Goal: Information Seeking & Learning: Learn about a topic

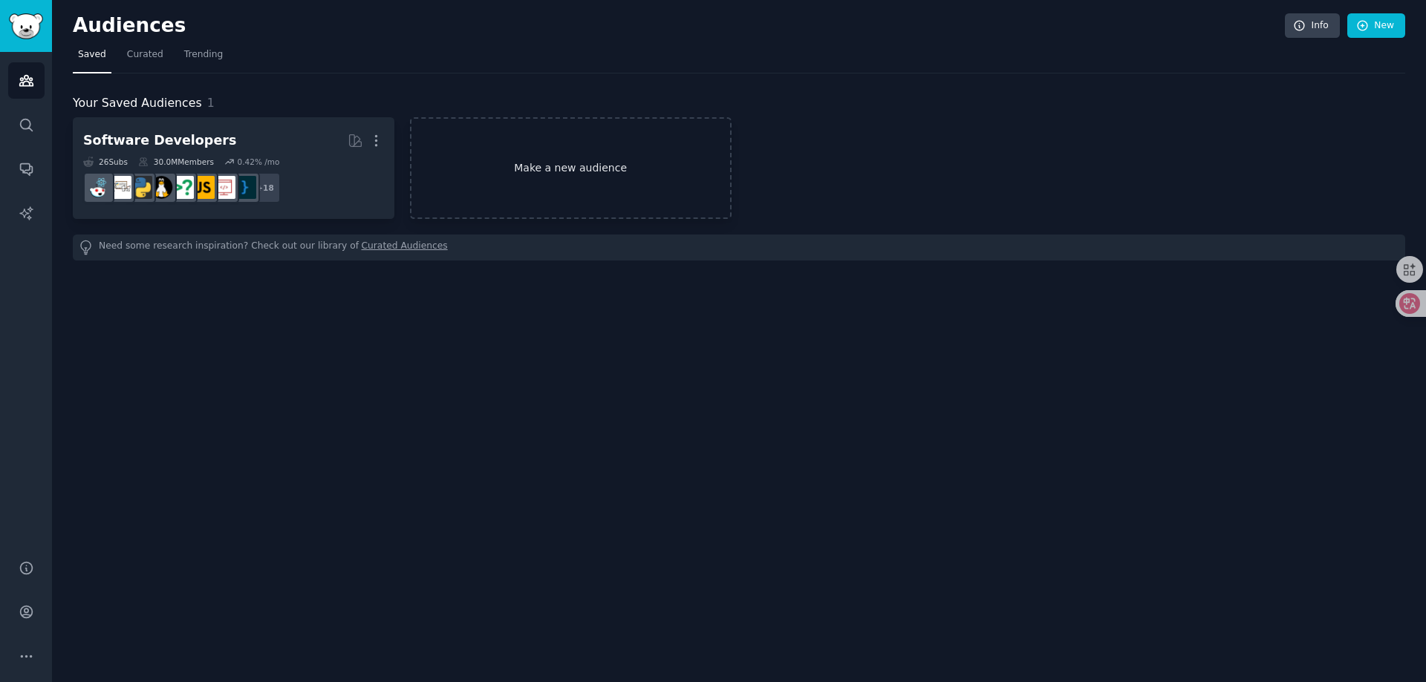
click at [563, 194] on link "Make a new audience" at bounding box center [571, 168] width 322 height 102
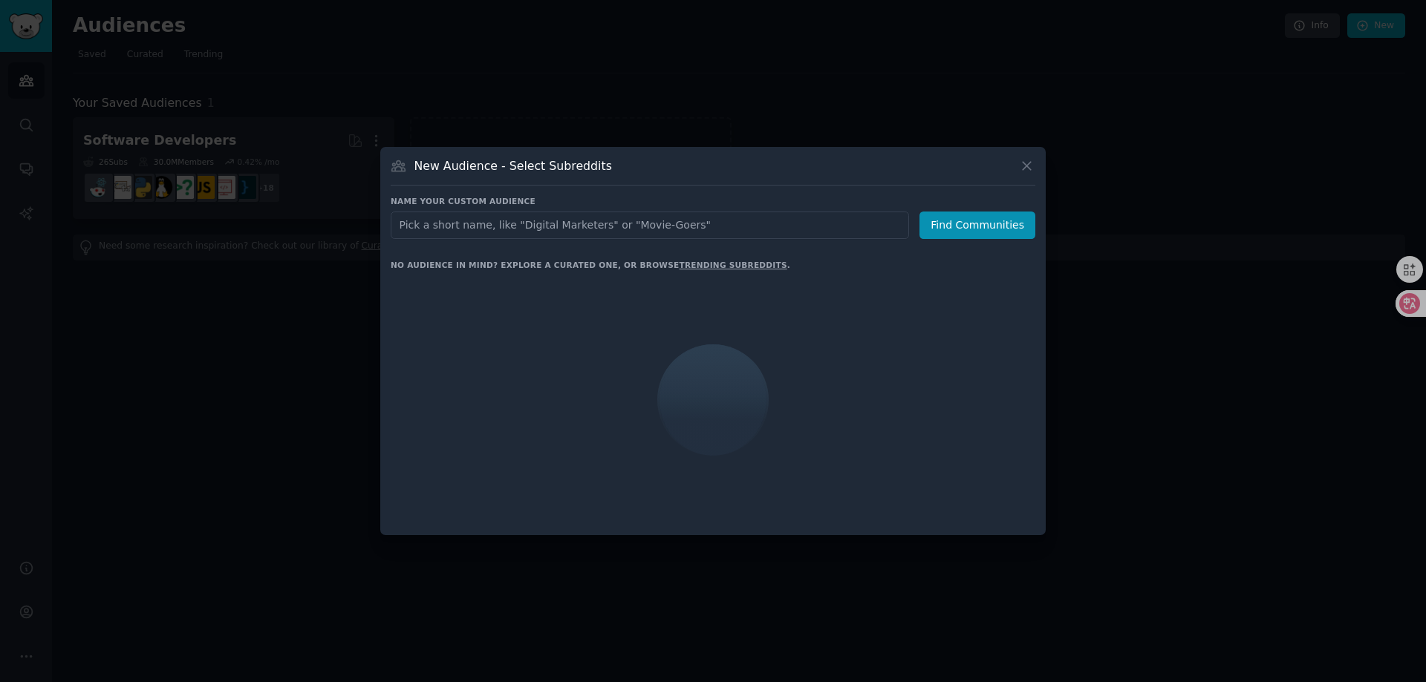
click at [696, 267] on link "trending subreddits" at bounding box center [733, 265] width 108 height 9
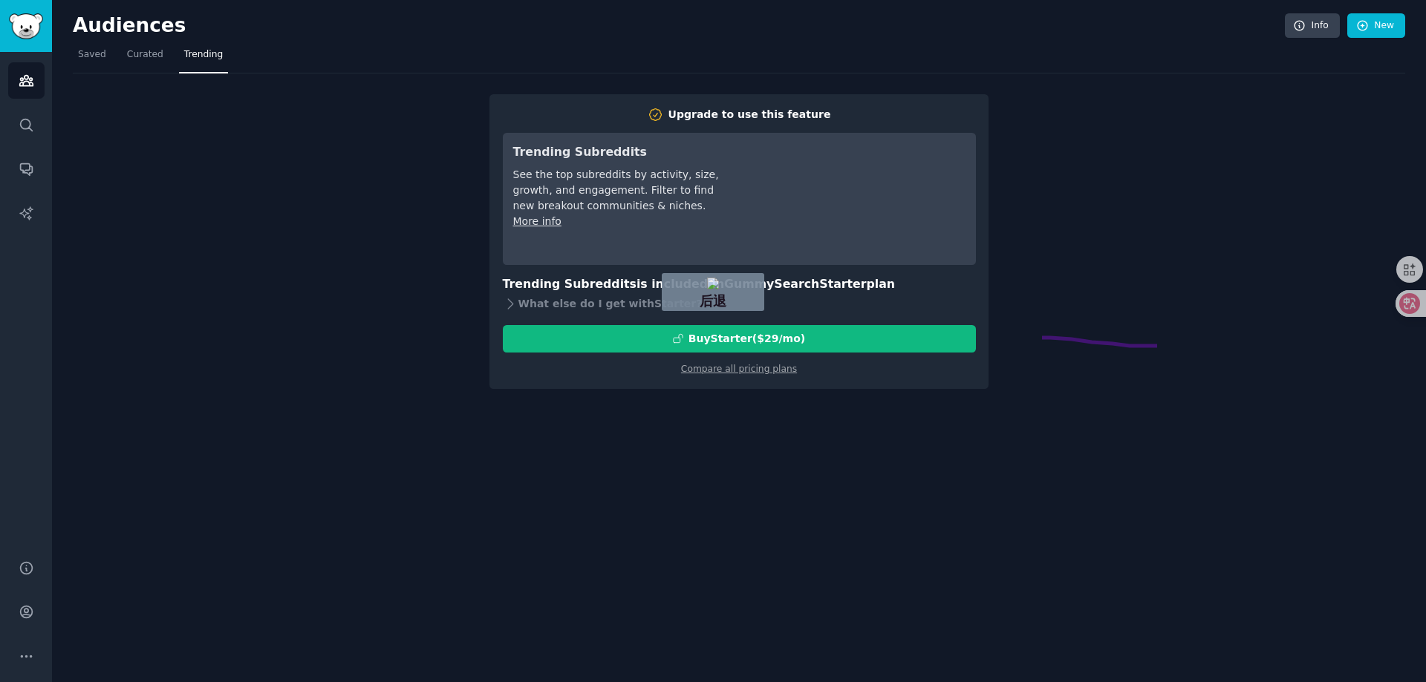
drag, startPoint x: 1157, startPoint y: 346, endPoint x: 1031, endPoint y: 337, distance: 125.8
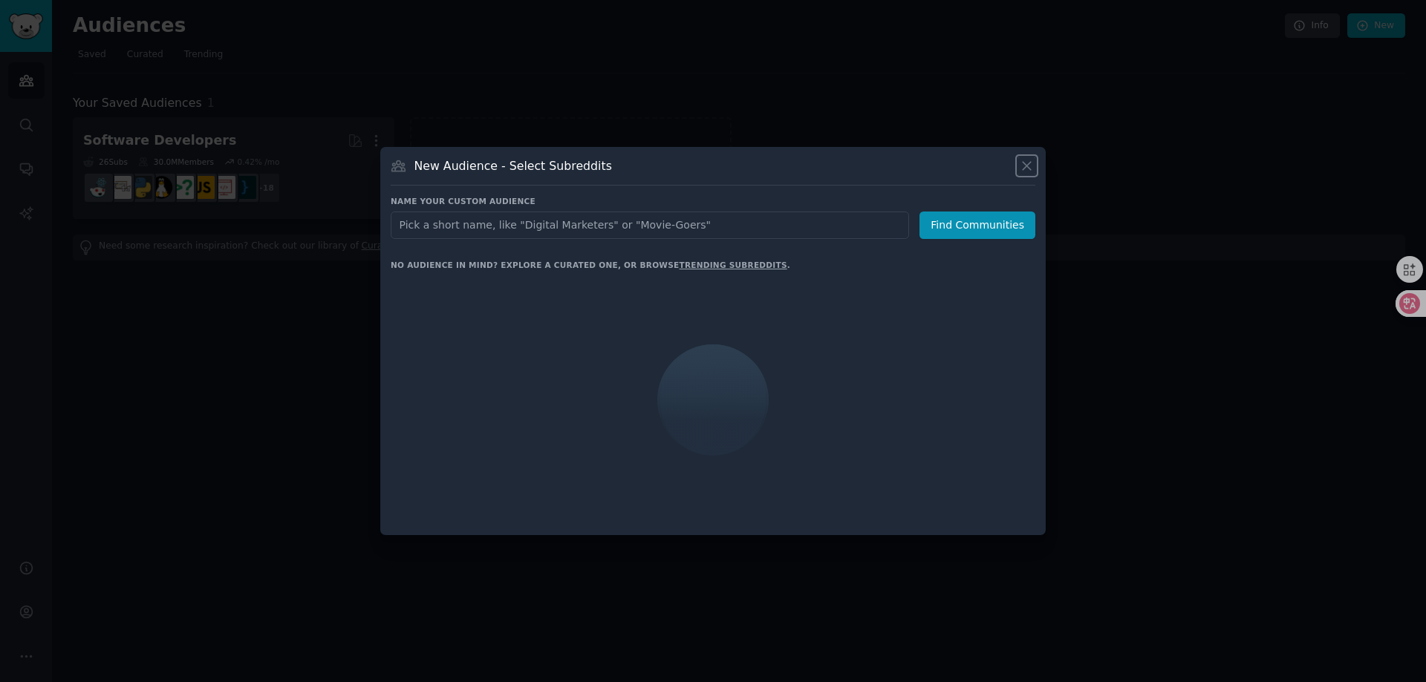
click at [1026, 165] on icon at bounding box center [1026, 166] width 8 height 8
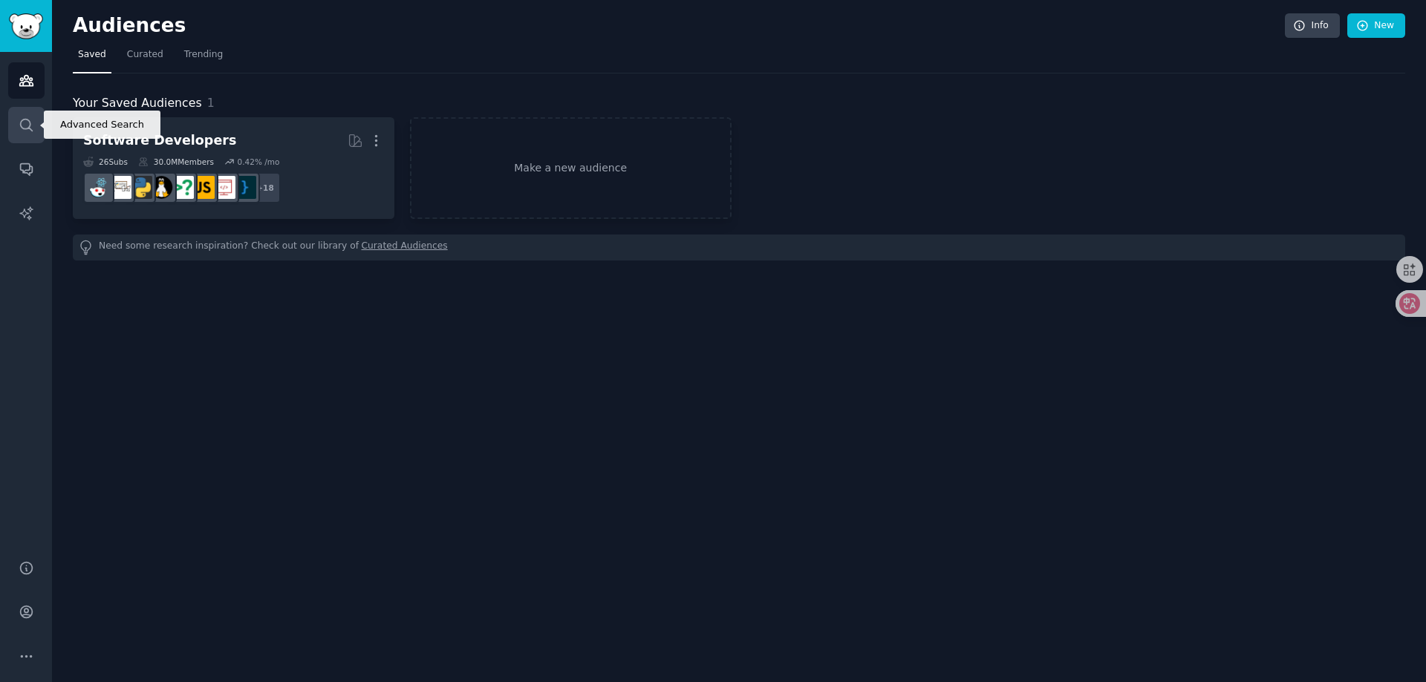
click at [21, 127] on icon "Sidebar" at bounding box center [27, 125] width 16 height 16
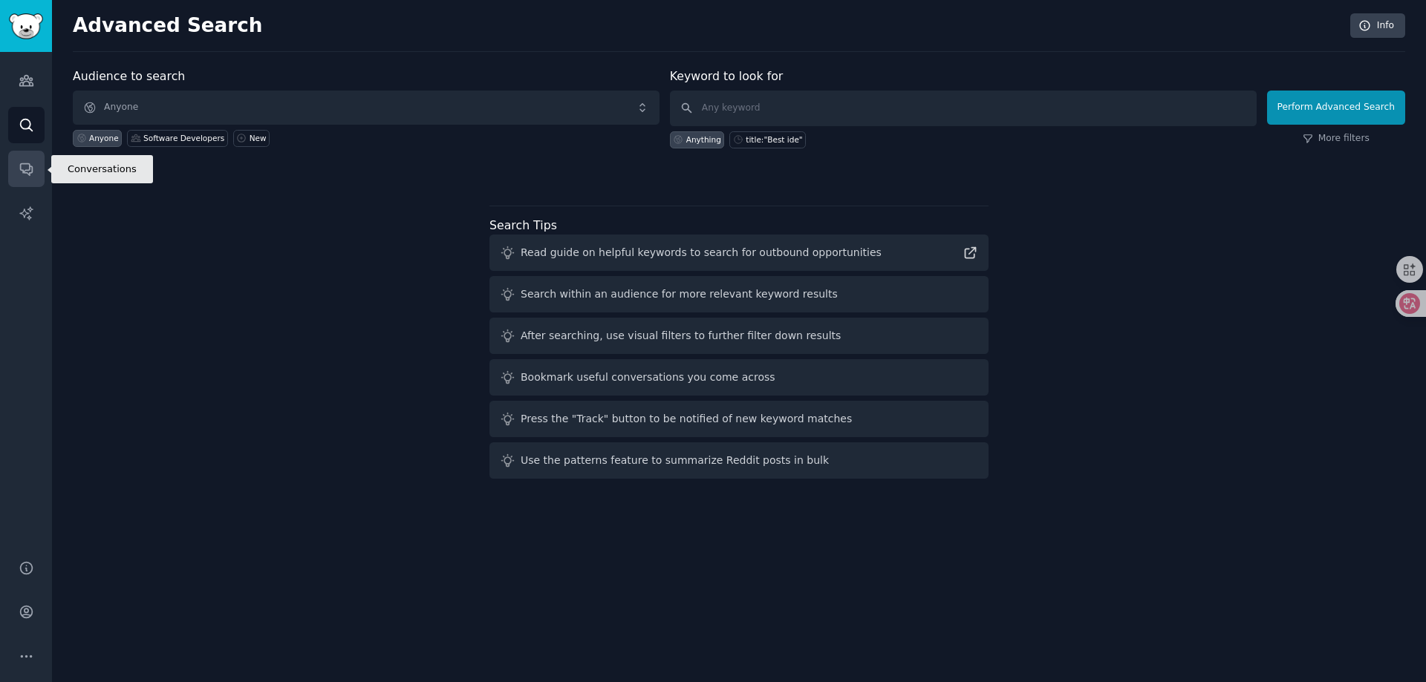
click at [23, 159] on link "Conversations" at bounding box center [26, 169] width 36 height 36
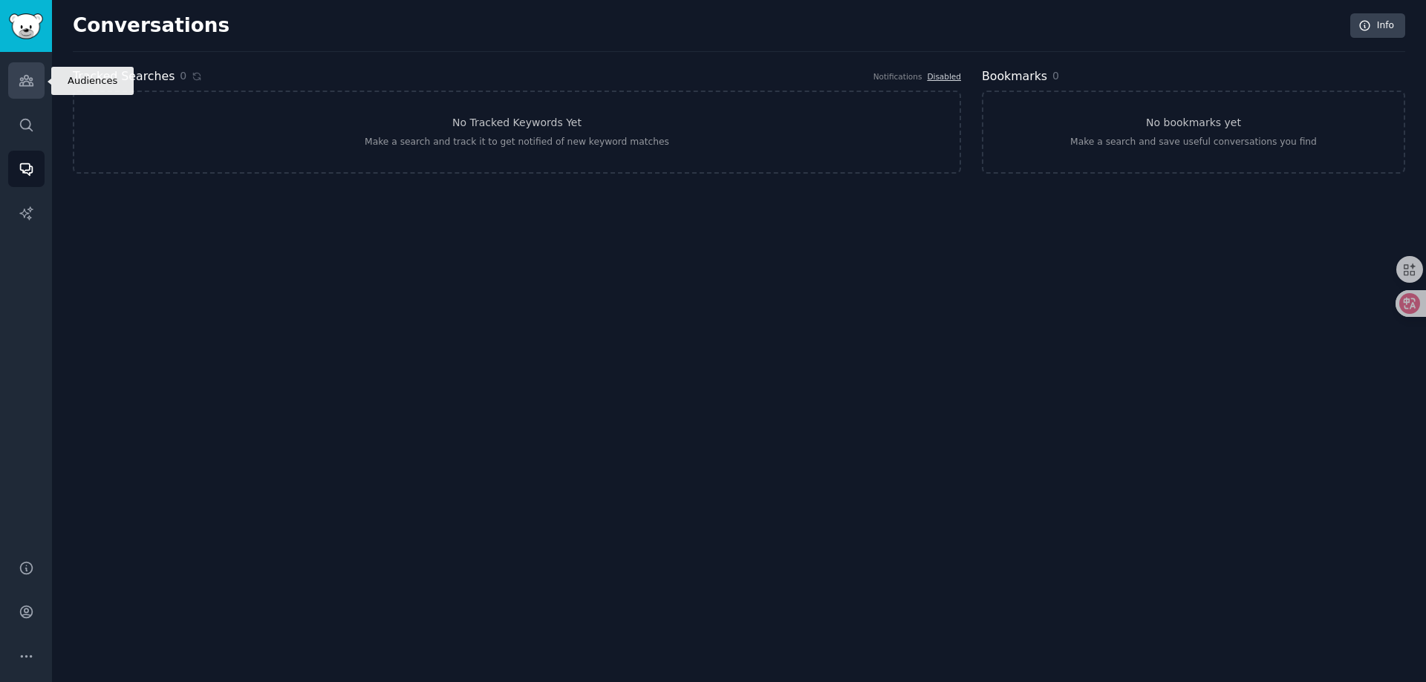
click at [28, 82] on icon "Sidebar" at bounding box center [25, 81] width 13 height 10
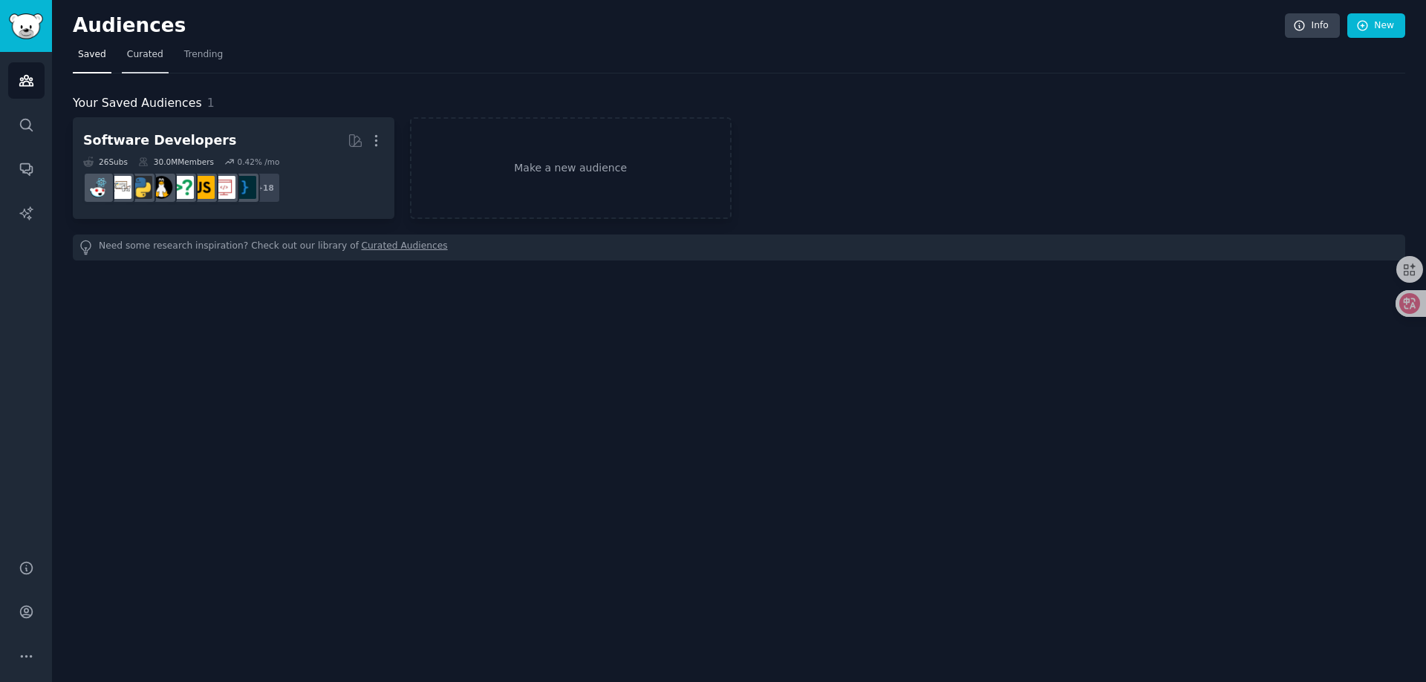
click at [140, 59] on span "Curated" at bounding box center [145, 54] width 36 height 13
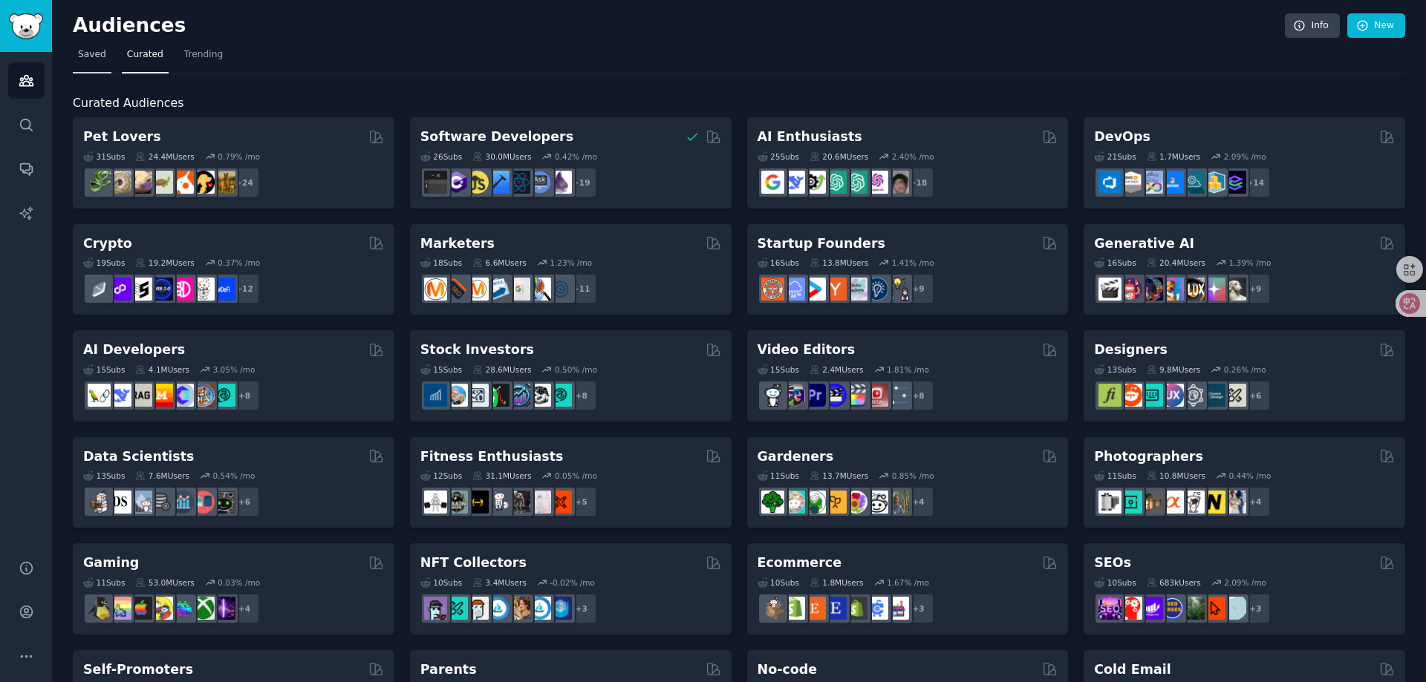
click at [98, 60] on span "Saved" at bounding box center [92, 54] width 28 height 13
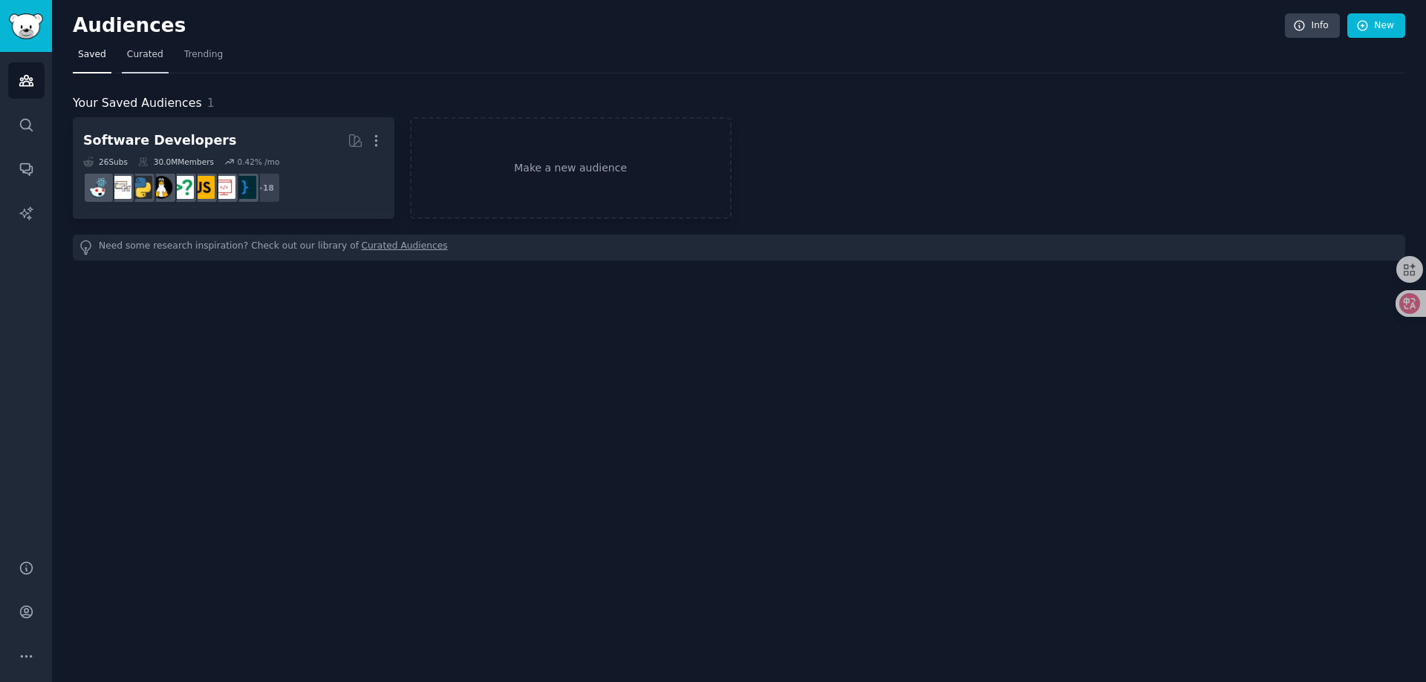
click at [149, 59] on span "Curated" at bounding box center [145, 54] width 36 height 13
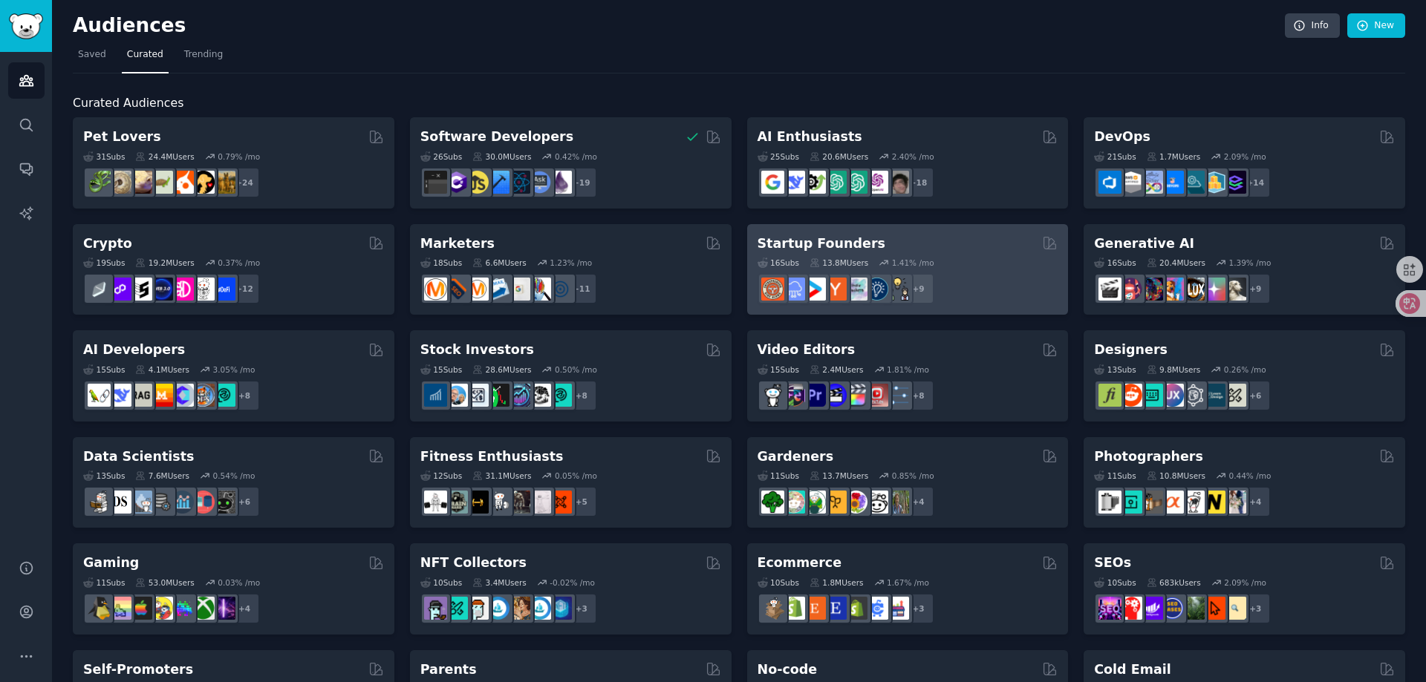
click at [968, 284] on div "+ 9" at bounding box center [907, 288] width 301 height 31
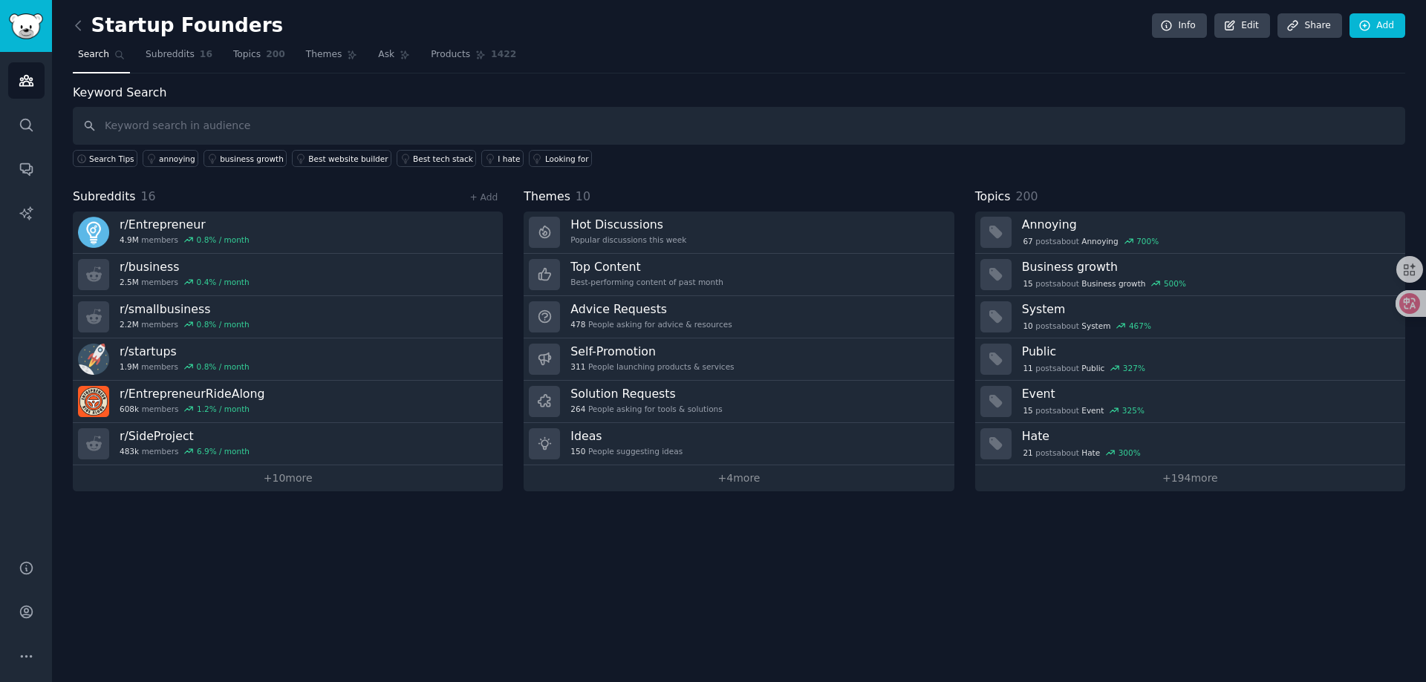
click at [207, 22] on h2 "Startup Founders" at bounding box center [178, 26] width 210 height 24
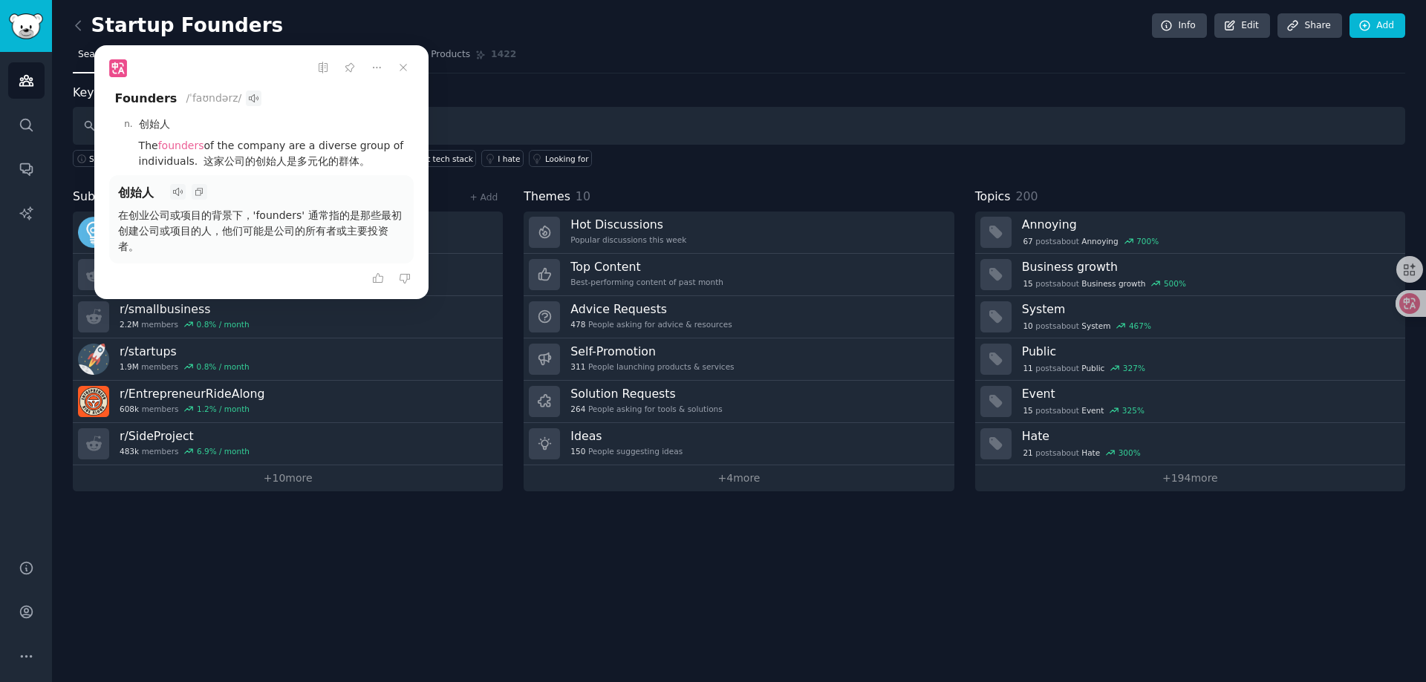
click at [734, 52] on nav "Search Subreddits 16 Topics 200 Themes Ask Products 1422" at bounding box center [739, 58] width 1332 height 30
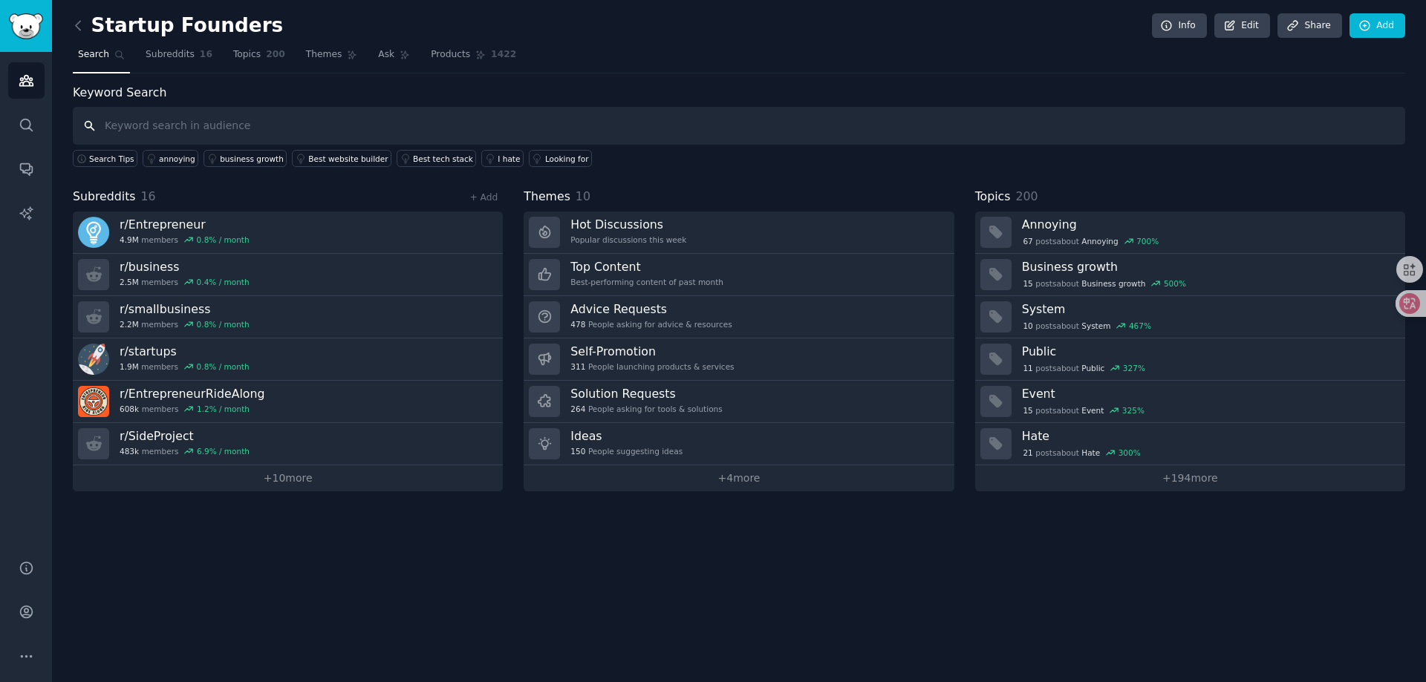
click at [242, 128] on input "text" at bounding box center [739, 126] width 1332 height 38
click at [81, 22] on icon at bounding box center [79, 26] width 16 height 16
